Goal: Find specific page/section: Find specific page/section

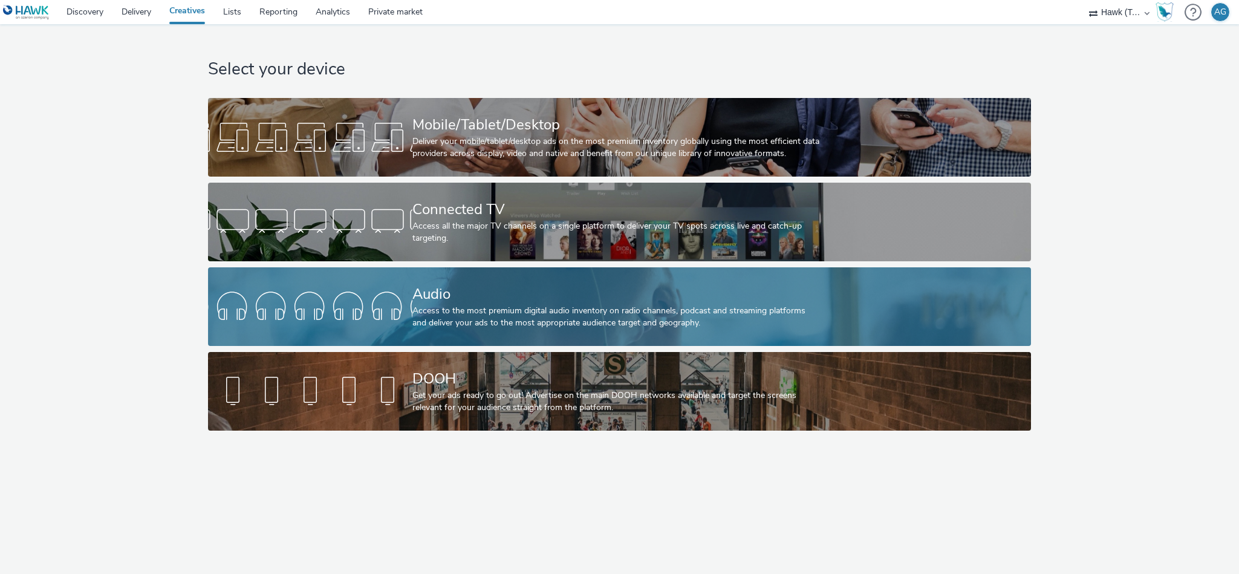
click at [457, 296] on div "Audio" at bounding box center [616, 294] width 409 height 21
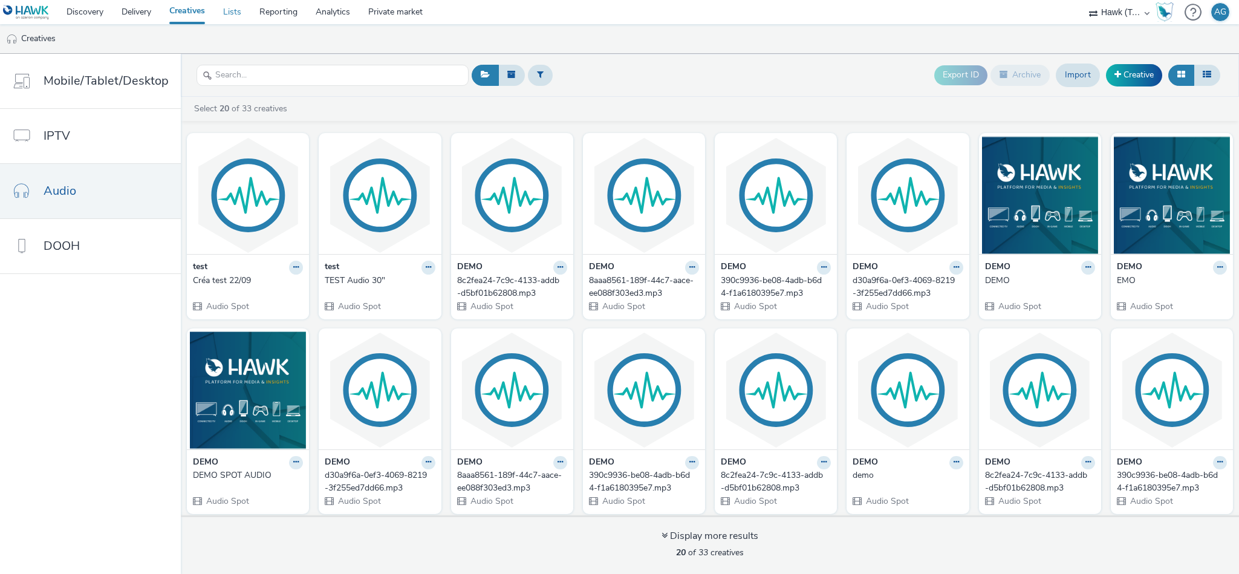
click at [236, 8] on link "Lists" at bounding box center [232, 12] width 36 height 24
